Goal: Use online tool/utility: Utilize a website feature to perform a specific function

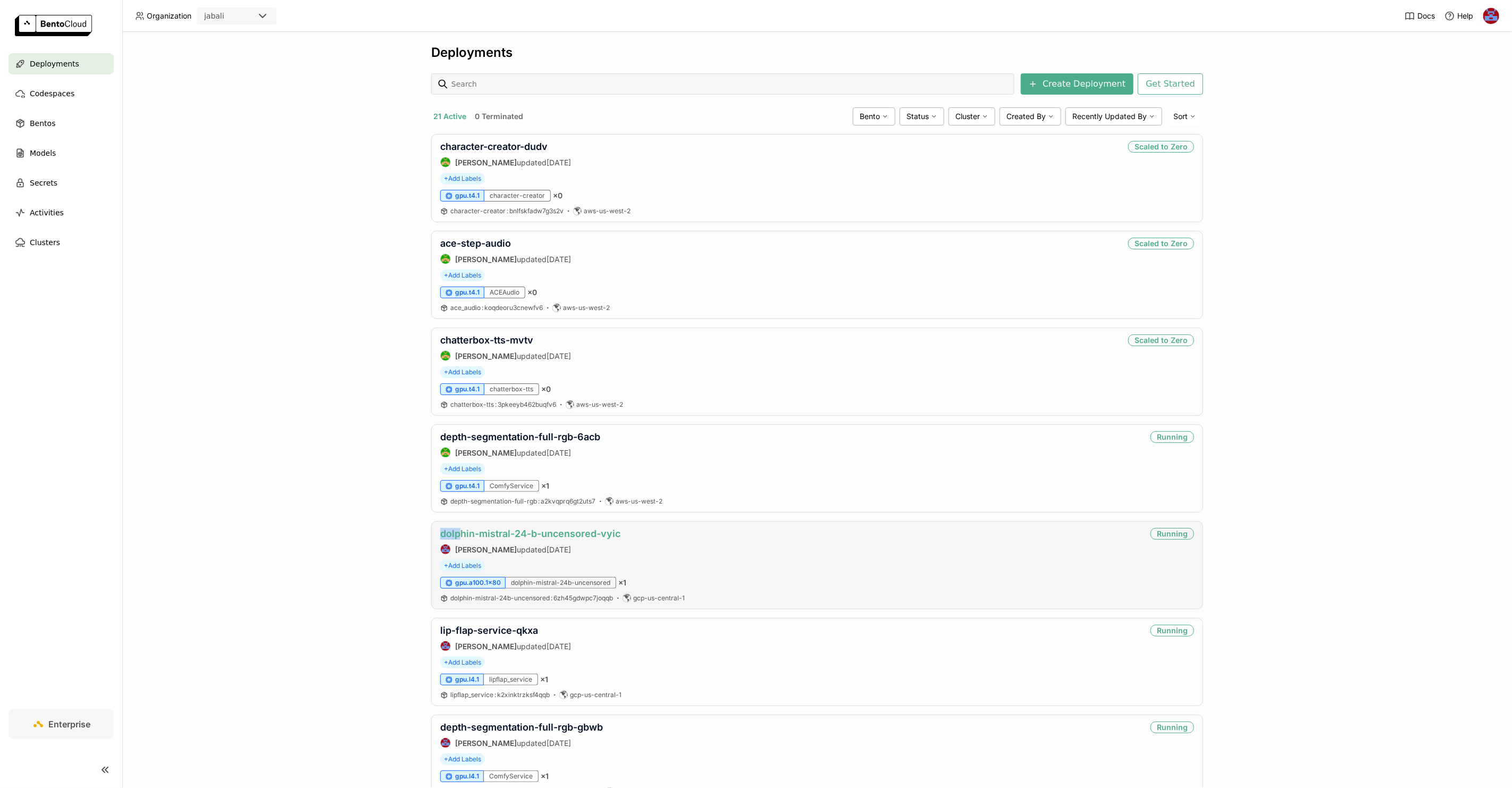
click at [533, 536] on link "dolphin-mistral-24-b-uncensored-vyic" at bounding box center [530, 533] width 180 height 11
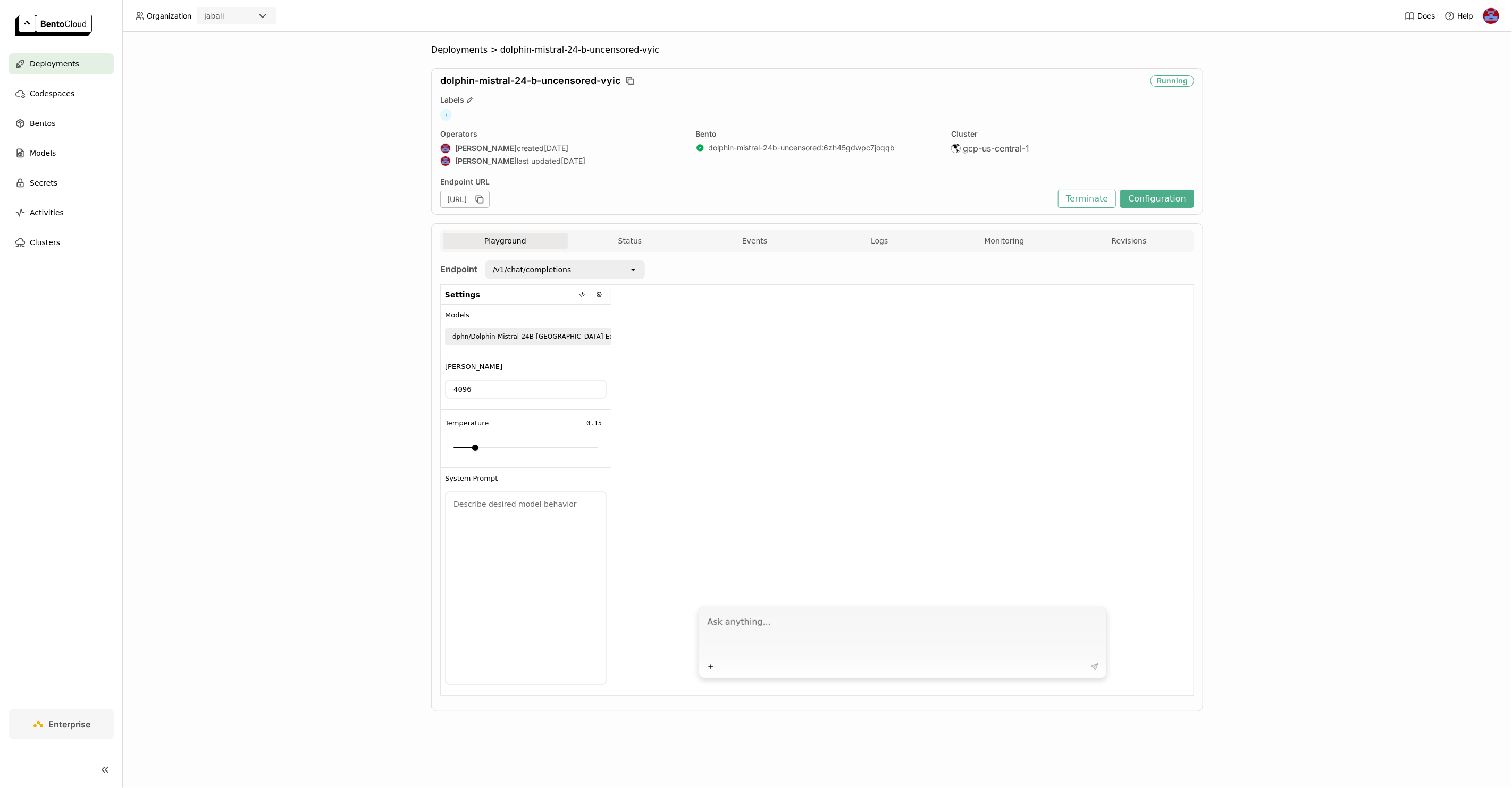
click at [629, 332] on icon "open" at bounding box center [633, 336] width 8 height 8
click at [675, 320] on div at bounding box center [903, 442] width 582 height 315
click at [581, 296] on icon at bounding box center [582, 294] width 6 height 6
drag, startPoint x: 480, startPoint y: 374, endPoint x: 595, endPoint y: 372, distance: 115.0
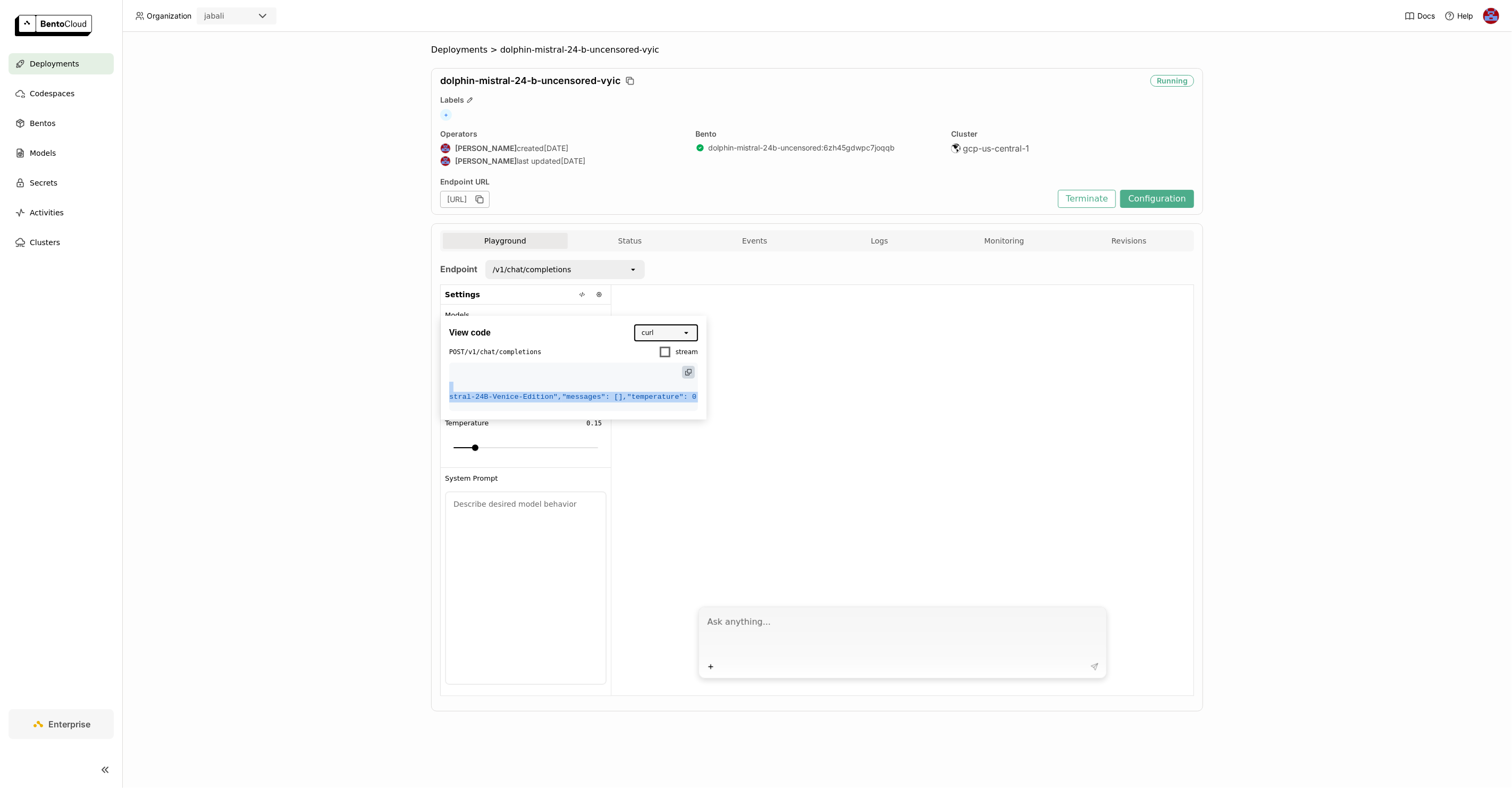
click at [324, 372] on span "curl [URL] \" at bounding box center [302, 376] width 43 height 8
copy span "[URL]"
click at [775, 325] on div at bounding box center [903, 442] width 582 height 315
click at [774, 612] on textarea at bounding box center [904, 635] width 392 height 49
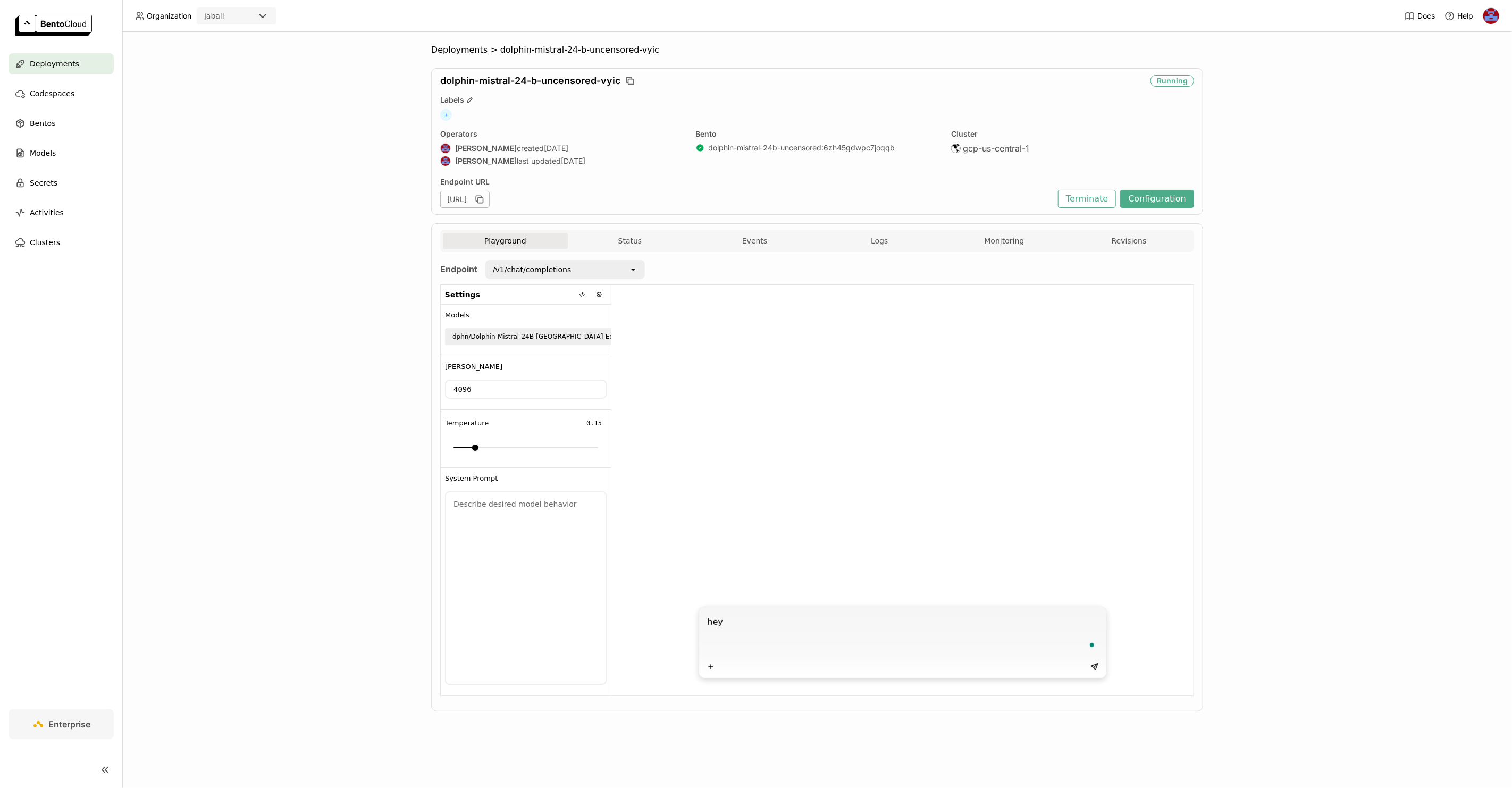
type textarea "hey"
click at [629, 330] on div "open" at bounding box center [636, 336] width 15 height 15
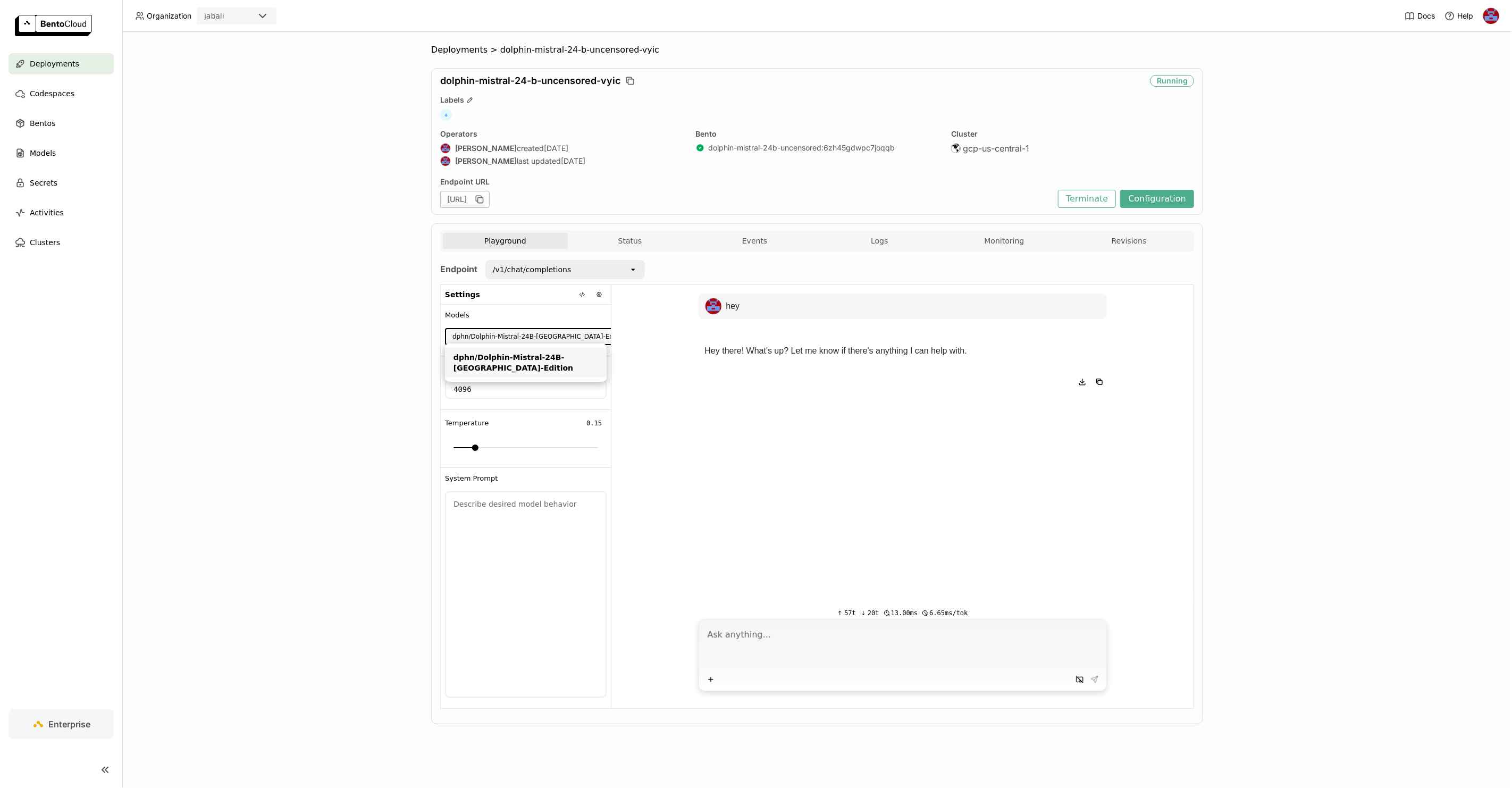
click at [629, 330] on div "open" at bounding box center [636, 336] width 15 height 15
click at [596, 295] on icon at bounding box center [599, 294] width 6 height 6
click at [563, 338] on div "dphn/Dolphin-Mistral-24B-[GEOGRAPHIC_DATA]-Edition" at bounding box center [540, 336] width 175 height 11
click at [652, 358] on div "hey Hey there! What's up? Let me know if there's anything I can help with." at bounding box center [903, 442] width 582 height 315
